Goal: Information Seeking & Learning: Learn about a topic

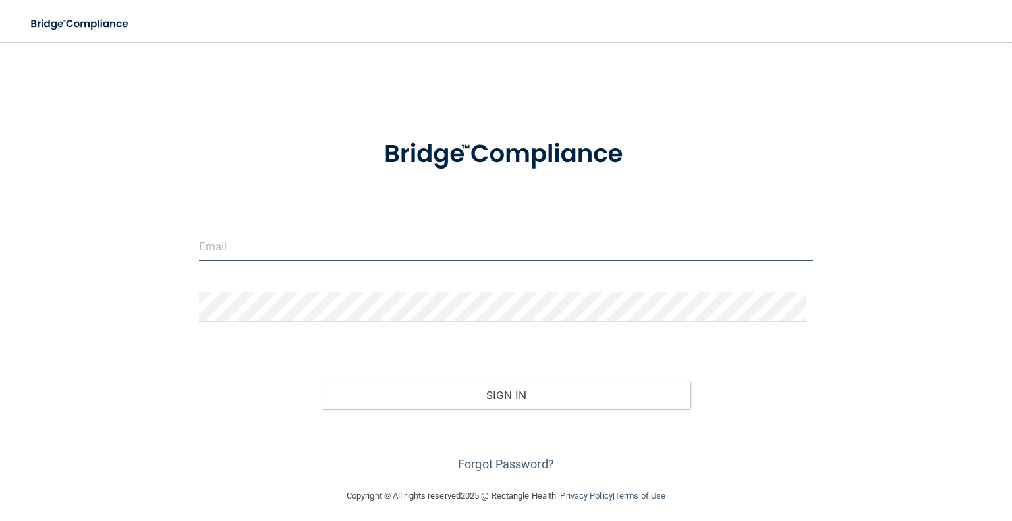
click at [245, 251] on input "email" at bounding box center [506, 246] width 614 height 30
click at [248, 235] on input "email" at bounding box center [506, 246] width 614 height 30
type input "[EMAIL_ADDRESS][DOMAIN_NAME]"
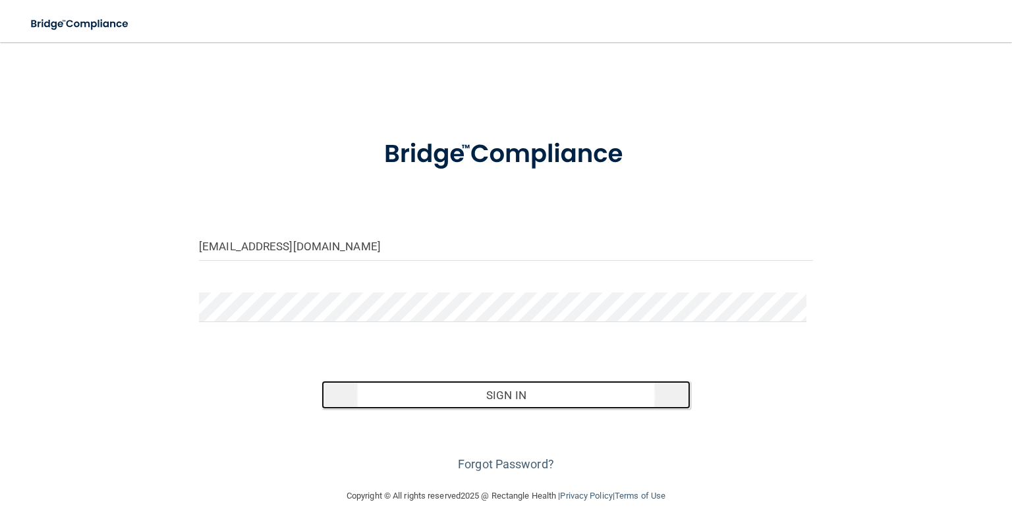
click at [469, 400] on button "Sign In" at bounding box center [505, 395] width 368 height 29
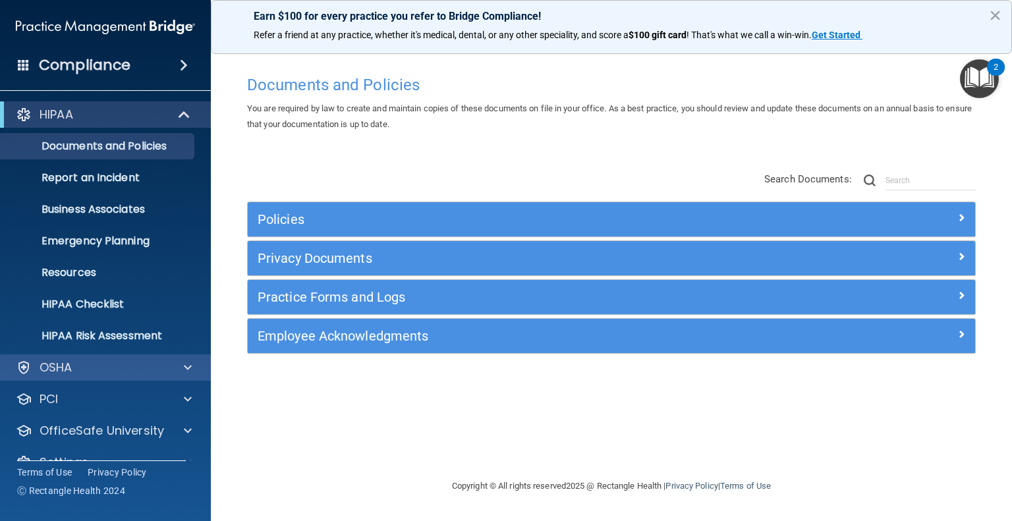
scroll to position [25, 0]
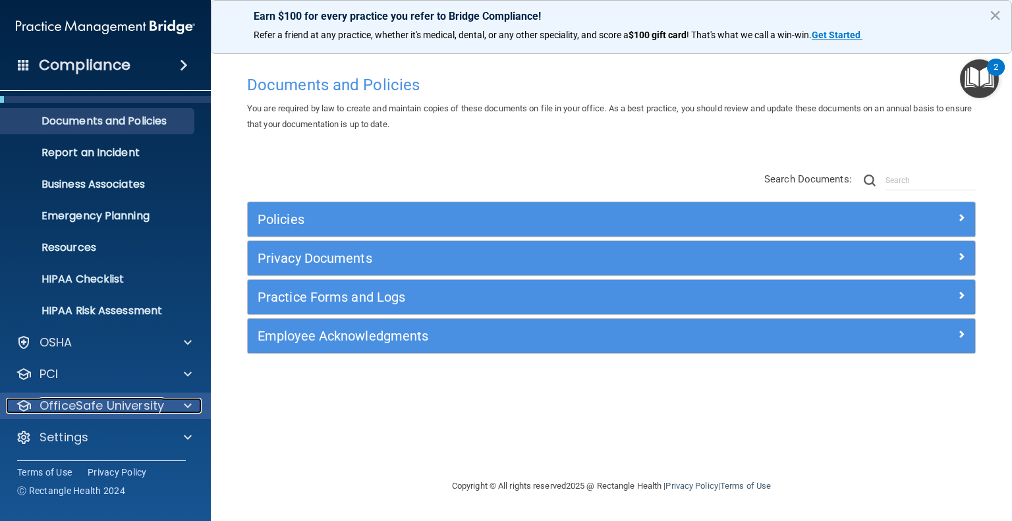
click at [155, 410] on p "OfficeSafe University" at bounding box center [102, 406] width 125 height 16
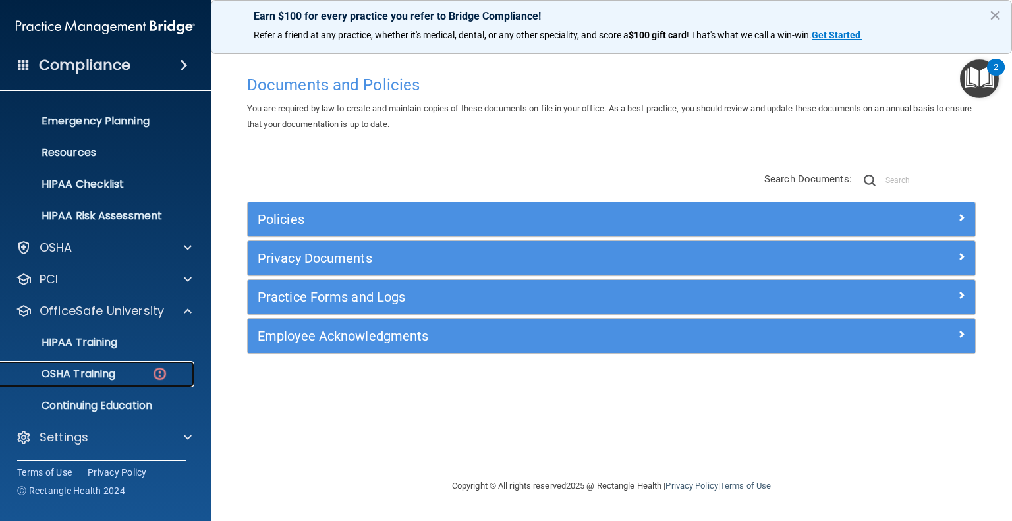
click at [122, 374] on div "OSHA Training" at bounding box center [99, 374] width 180 height 13
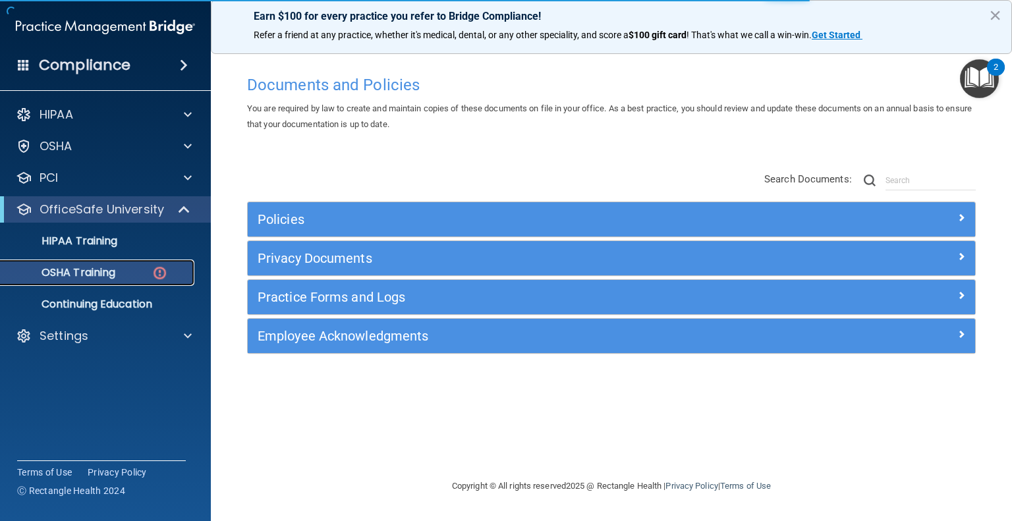
click at [148, 273] on div "OSHA Training" at bounding box center [99, 272] width 180 height 13
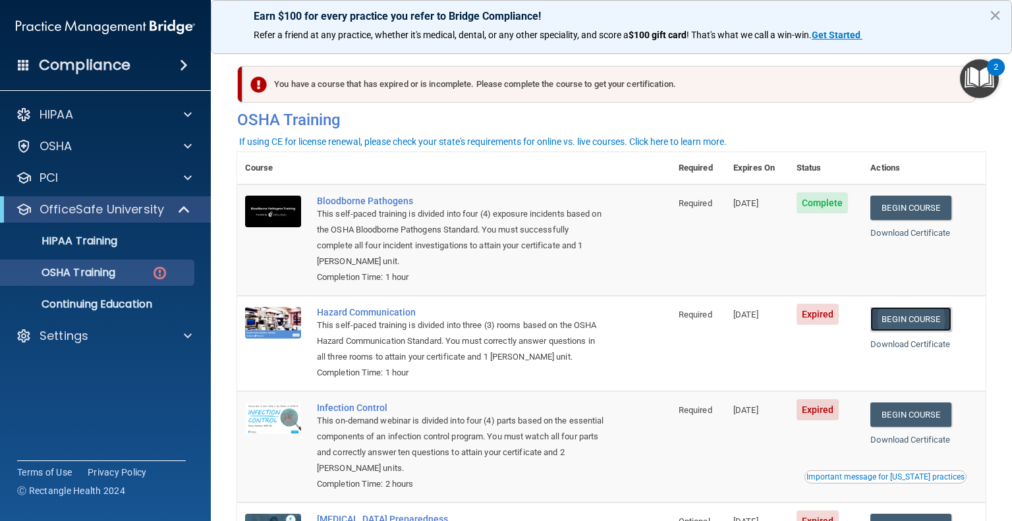
click at [901, 316] on link "Begin Course" at bounding box center [910, 319] width 80 height 24
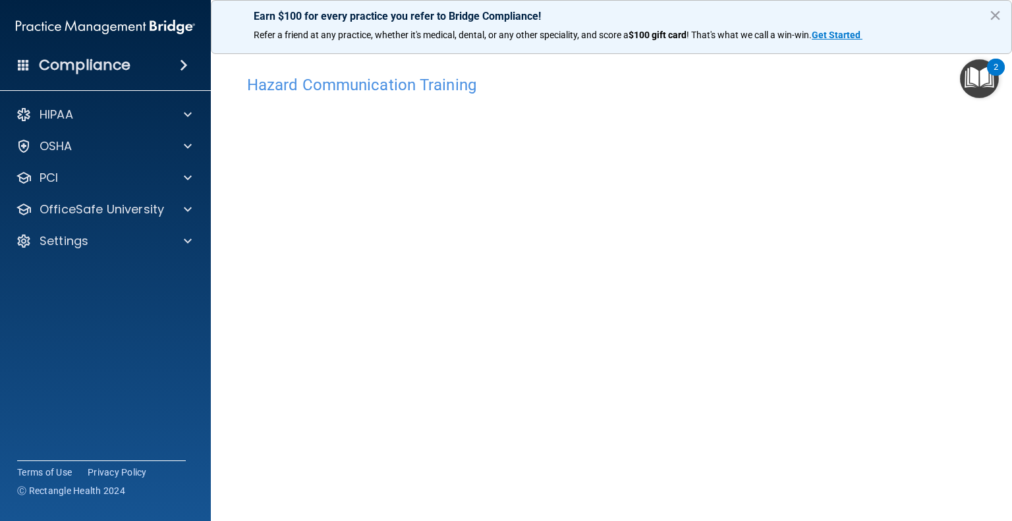
click at [956, 326] on div "Hazard Communication Training This course doesn’t expire until [DATE]. Are you …" at bounding box center [611, 312] width 748 height 486
click at [992, 13] on button "×" at bounding box center [995, 15] width 13 height 21
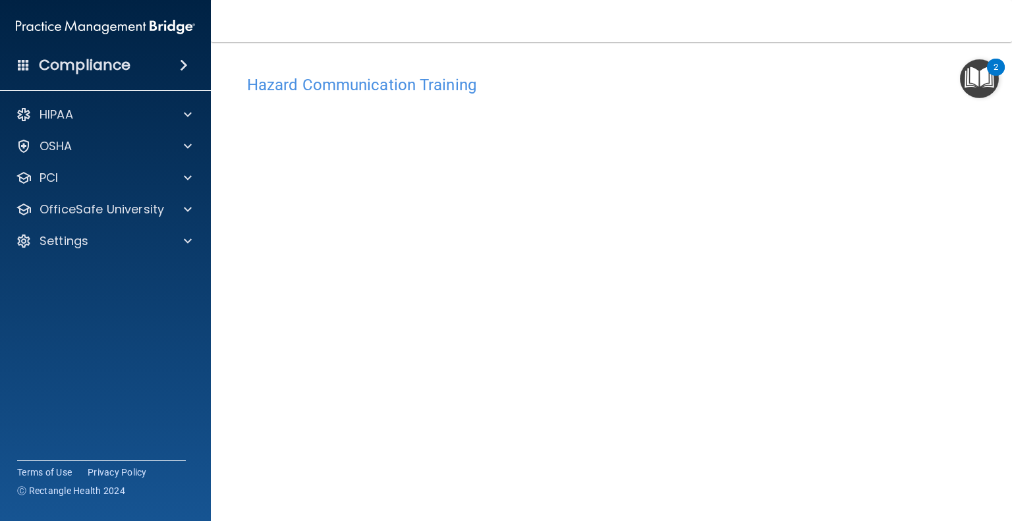
click at [950, 378] on div "Hazard Communication Training This course doesn’t expire until [DATE]. Are you …" at bounding box center [611, 312] width 748 height 486
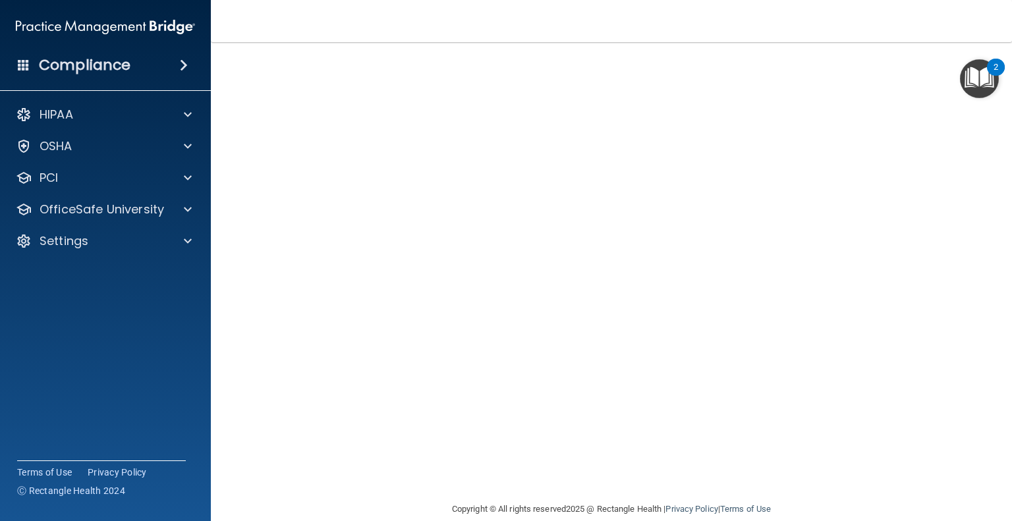
scroll to position [55, 0]
click at [157, 205] on p "OfficeSafe University" at bounding box center [102, 210] width 125 height 16
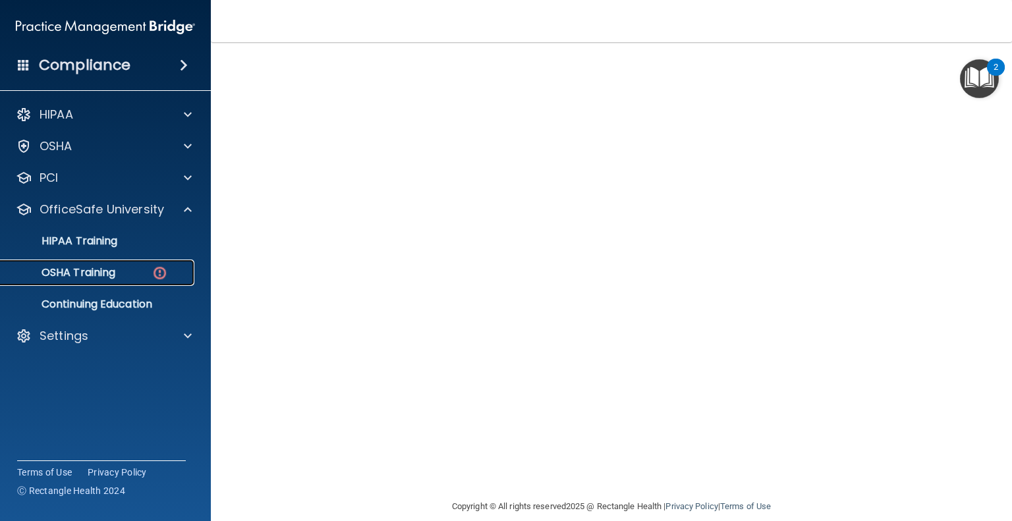
click at [149, 275] on div "OSHA Training" at bounding box center [99, 272] width 180 height 13
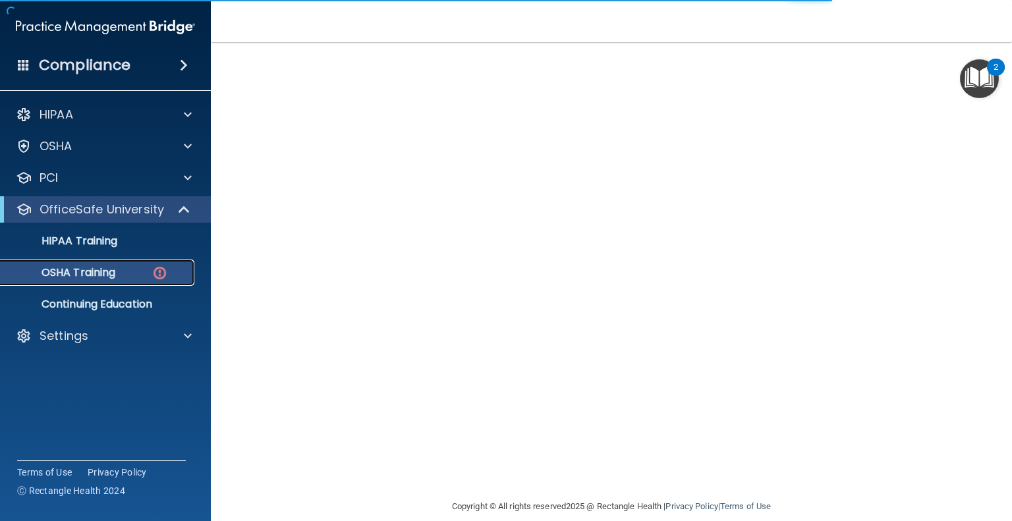
scroll to position [130, 0]
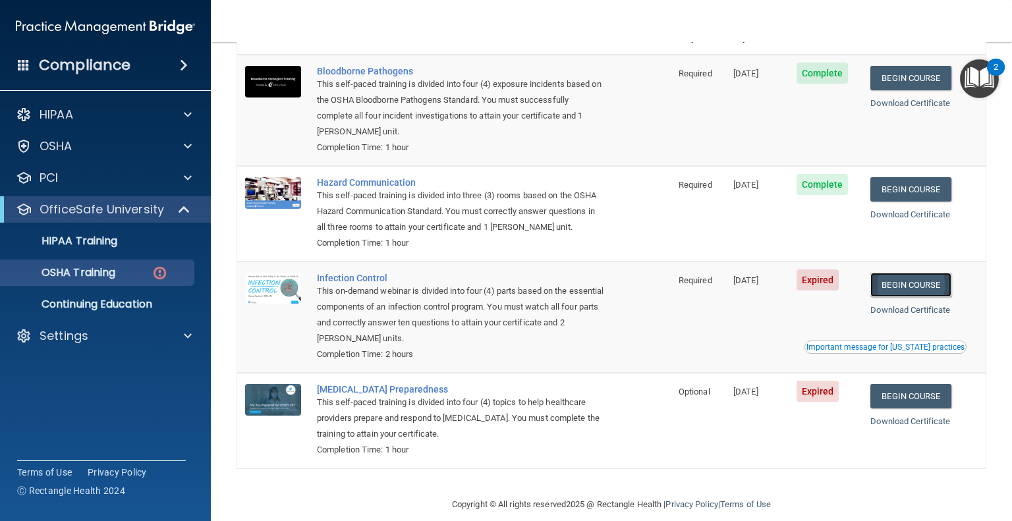
click at [904, 294] on link "Begin Course" at bounding box center [910, 285] width 80 height 24
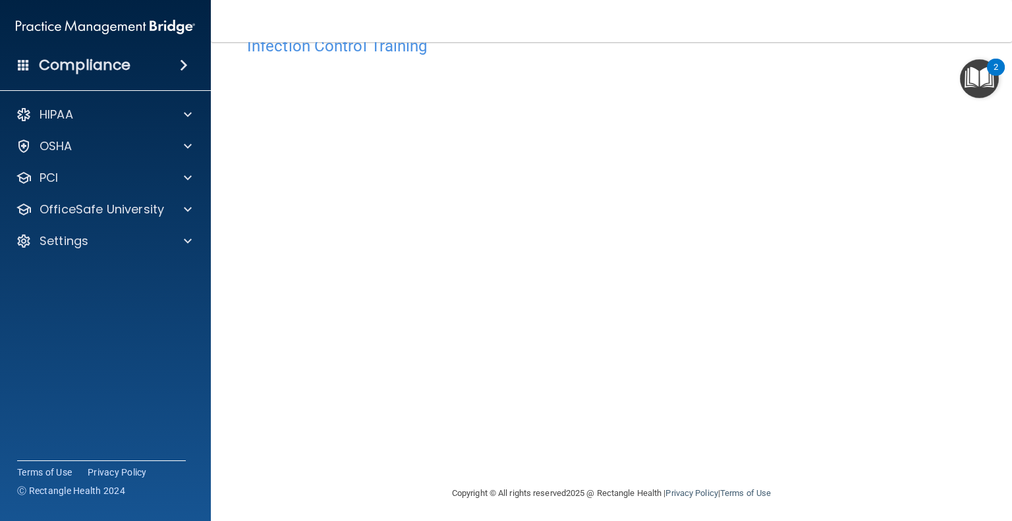
scroll to position [42, 0]
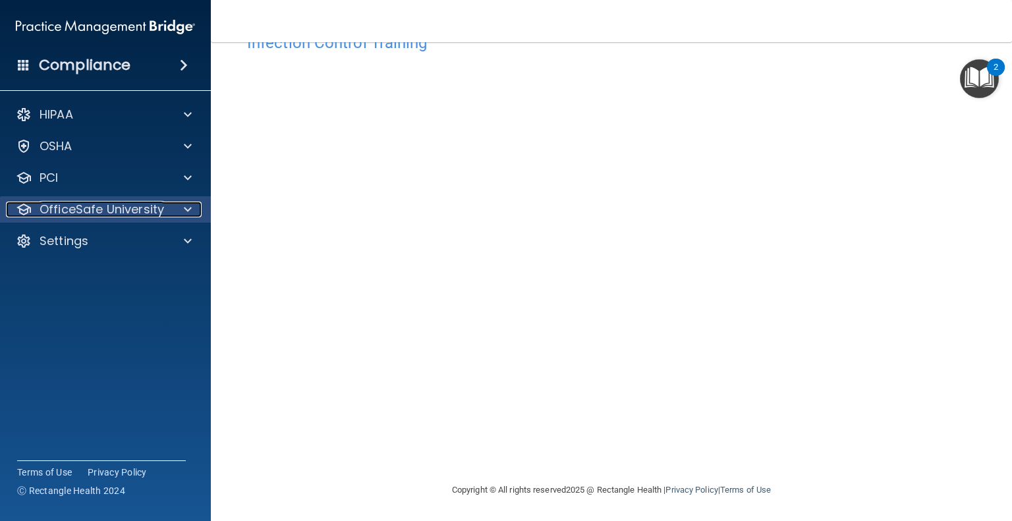
click at [122, 208] on p "OfficeSafe University" at bounding box center [102, 210] width 125 height 16
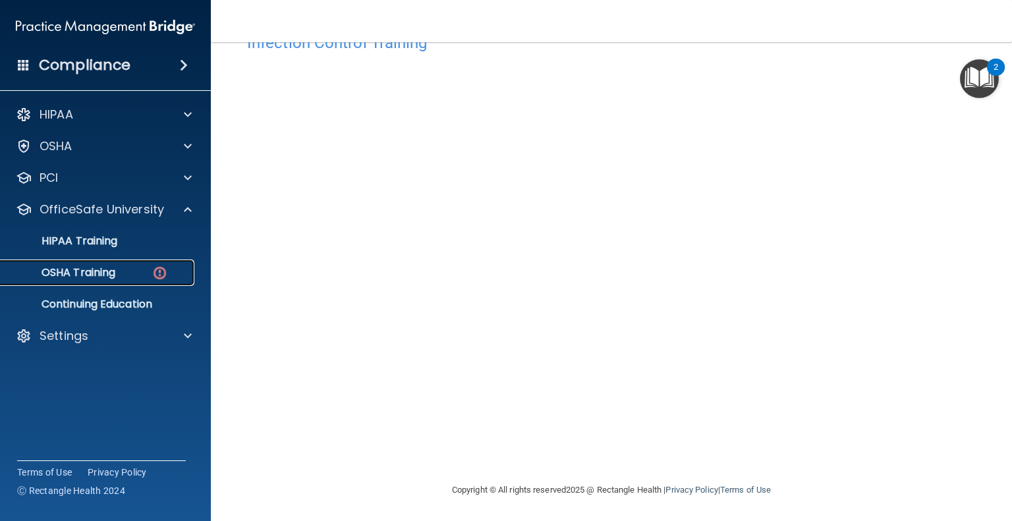
click at [113, 269] on p "OSHA Training" at bounding box center [62, 272] width 107 height 13
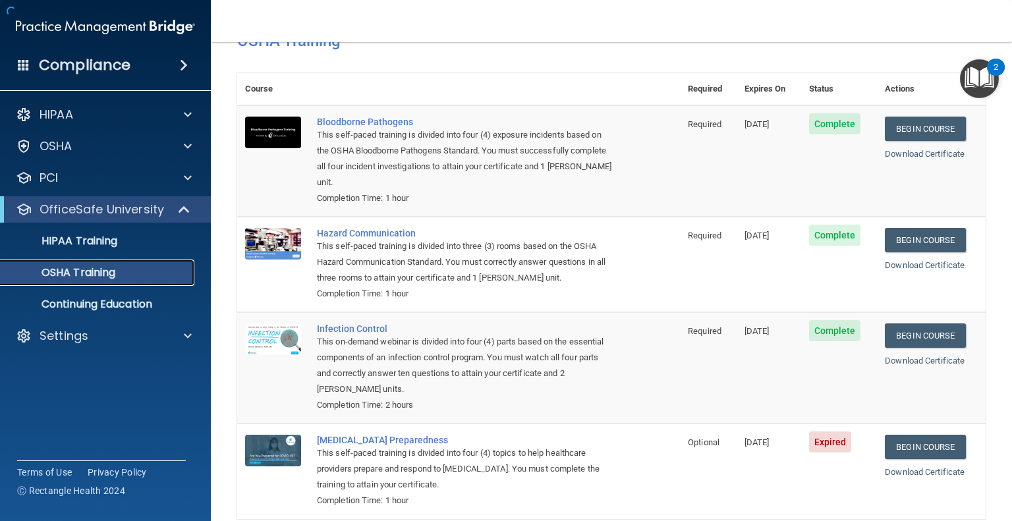
scroll to position [110, 0]
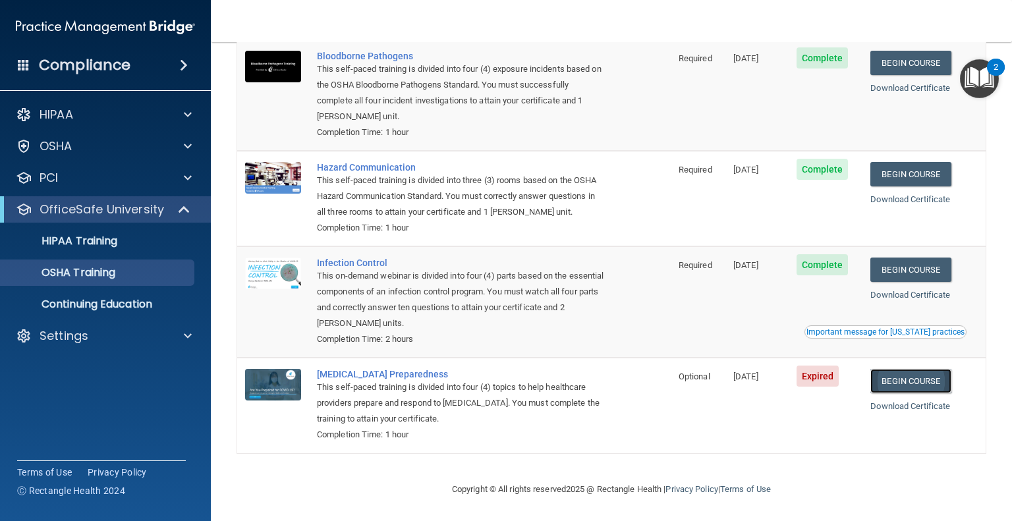
click at [899, 378] on link "Begin Course" at bounding box center [910, 381] width 80 height 24
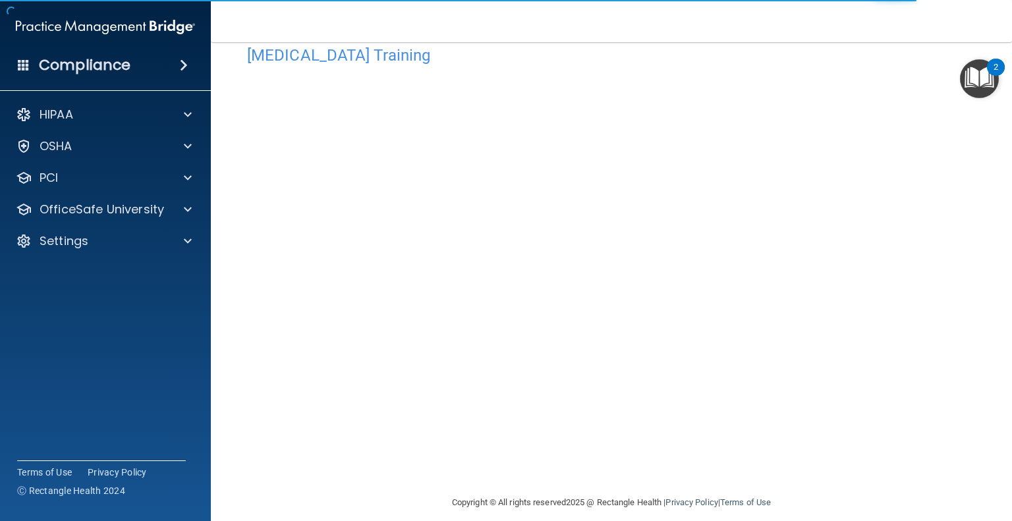
scroll to position [42, 0]
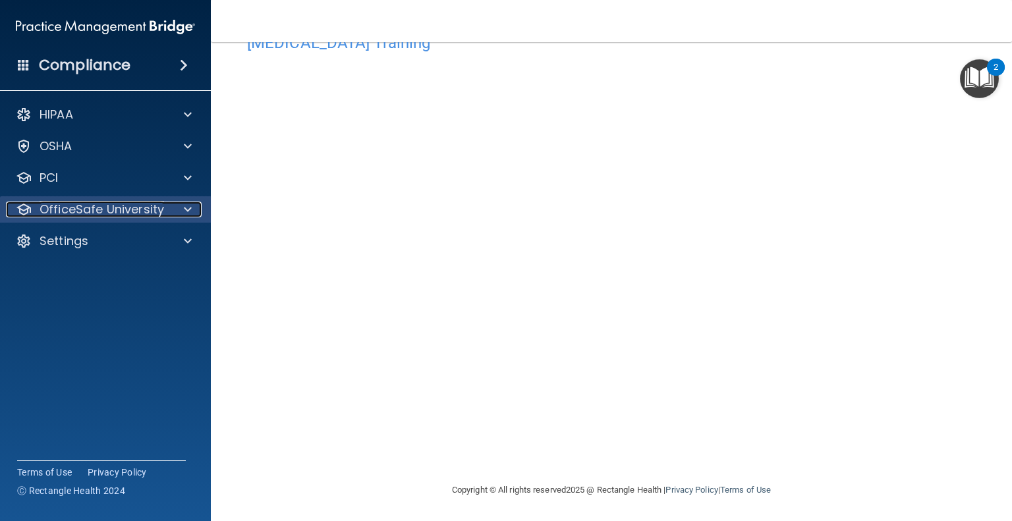
click at [155, 202] on p "OfficeSafe University" at bounding box center [102, 210] width 125 height 16
